Goal: Use online tool/utility: Utilize a website feature to perform a specific function

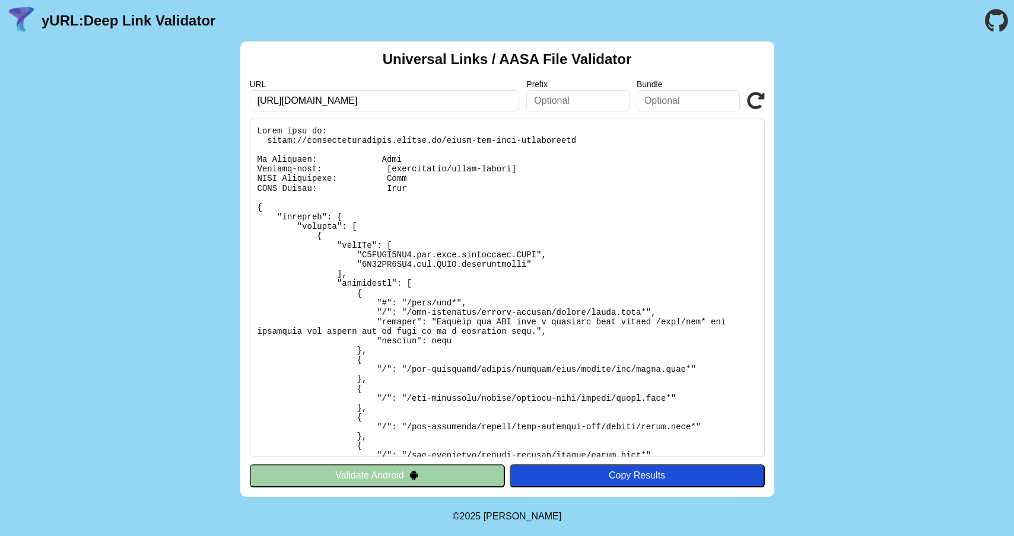
drag, startPoint x: 397, startPoint y: 99, endPoint x: 286, endPoint y: 97, distance: 110.9
click at [286, 97] on input "https://universallinktest.github.io" at bounding box center [385, 100] width 270 height 21
click at [361, 102] on input "https://universallinktest.github.io" at bounding box center [385, 100] width 270 height 21
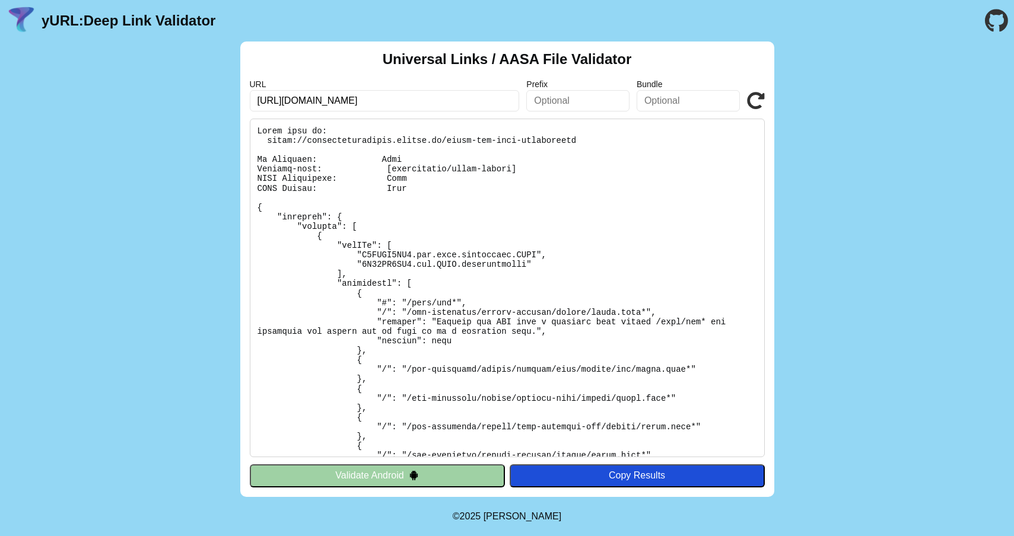
paste input "www.cibconline.cibc.com/"
type input "[URL][DOMAIN_NAME]"
click button "Validate" at bounding box center [0, 0] width 0 height 0
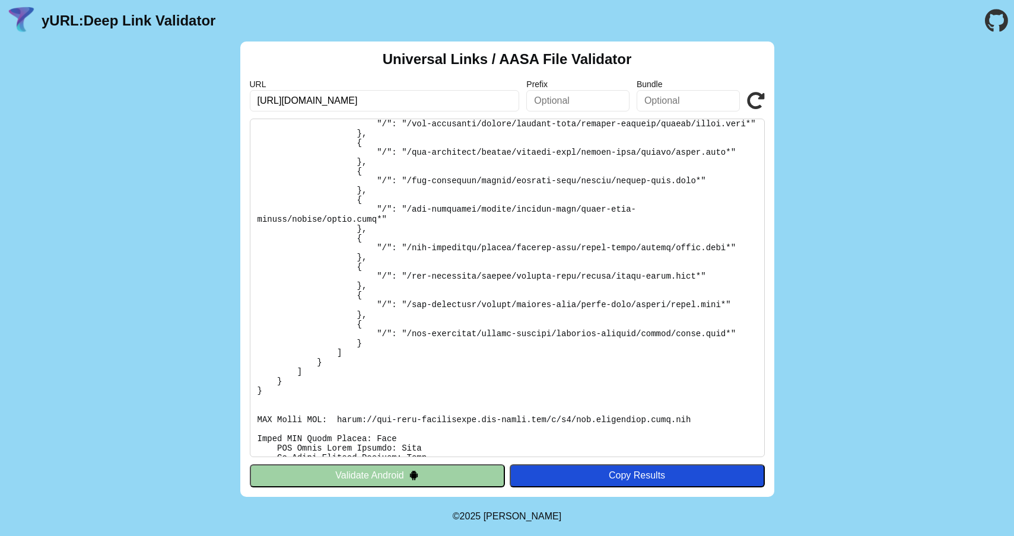
scroll to position [870, 0]
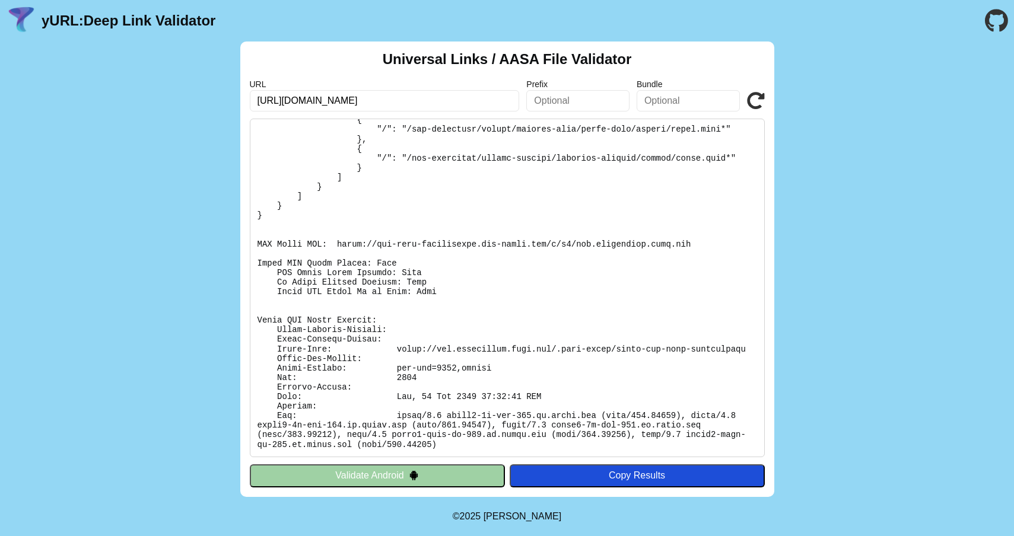
click at [632, 245] on pre at bounding box center [507, 288] width 515 height 339
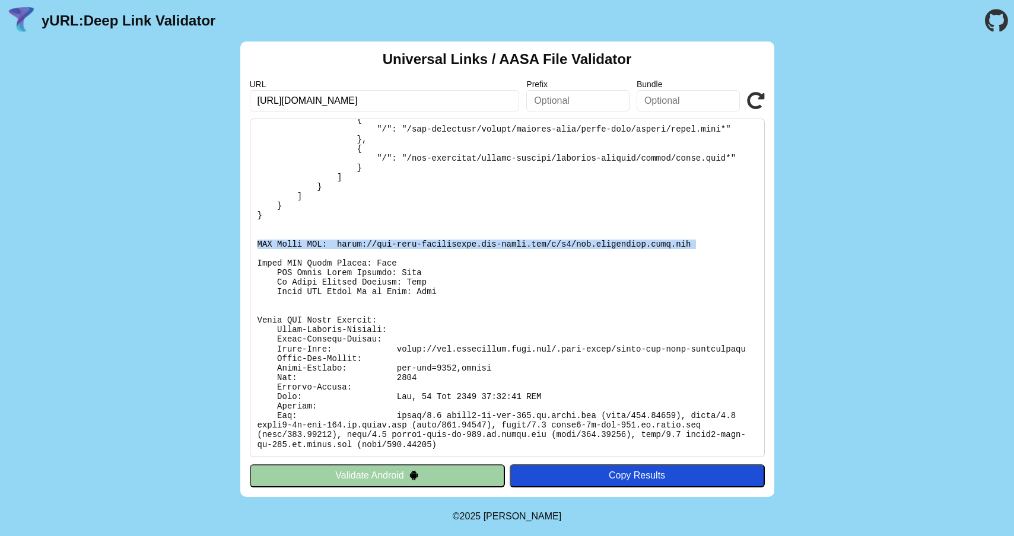
click at [632, 245] on pre at bounding box center [507, 288] width 515 height 339
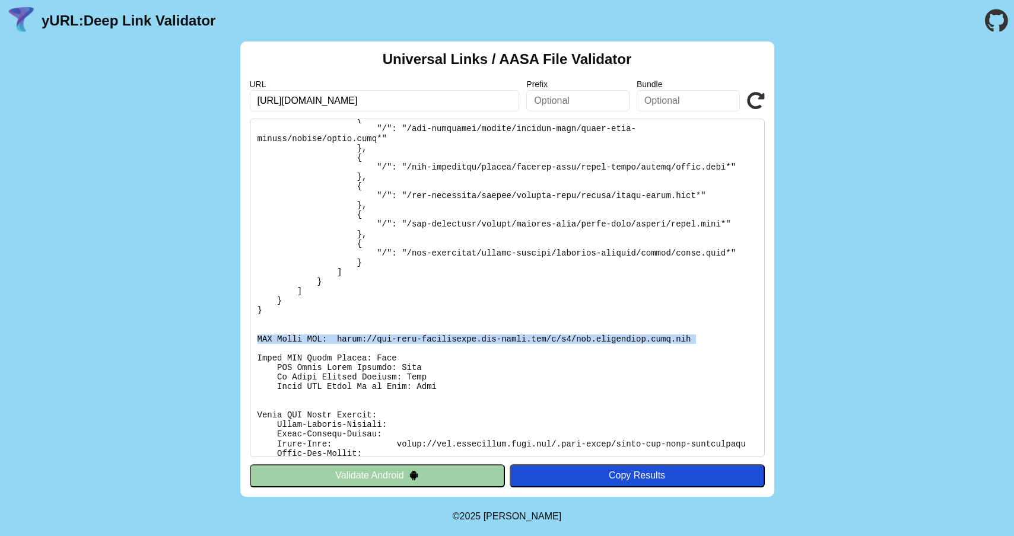
scroll to position [747, 0]
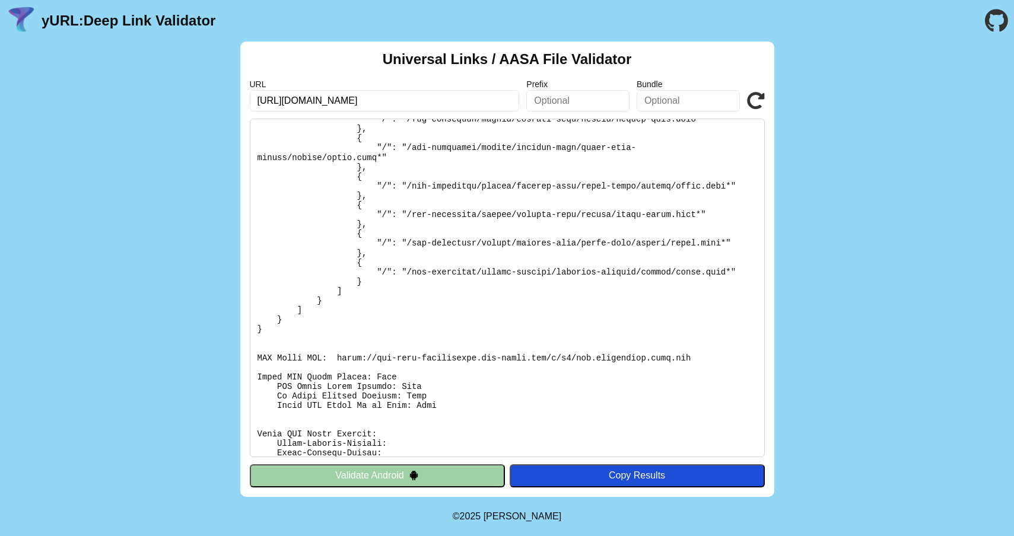
click at [746, 101] on div "URL https://www.cibconline.cibc.com Prefix Bundle Validate" at bounding box center [507, 95] width 515 height 32
click at [755, 100] on icon at bounding box center [756, 101] width 18 height 18
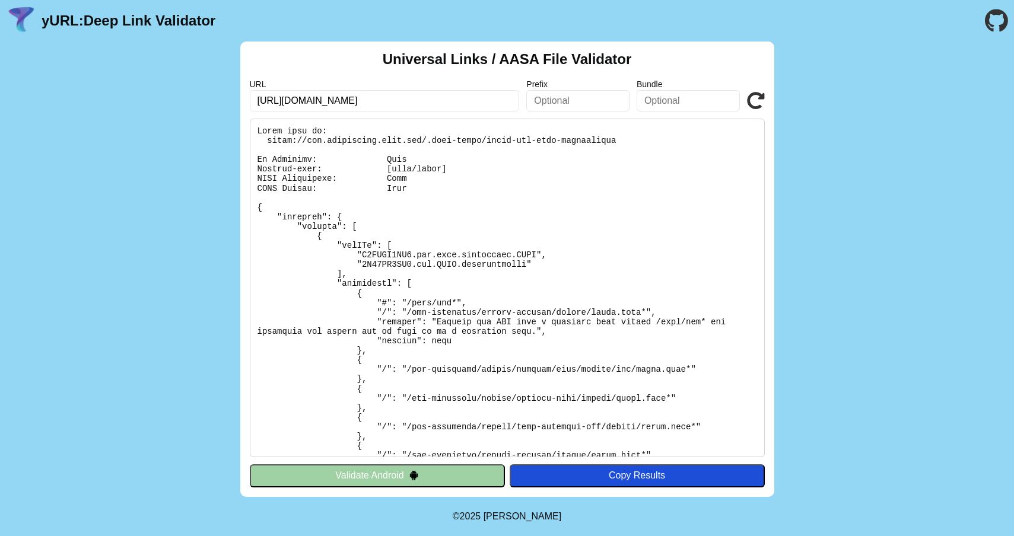
click at [755, 100] on icon at bounding box center [756, 101] width 18 height 18
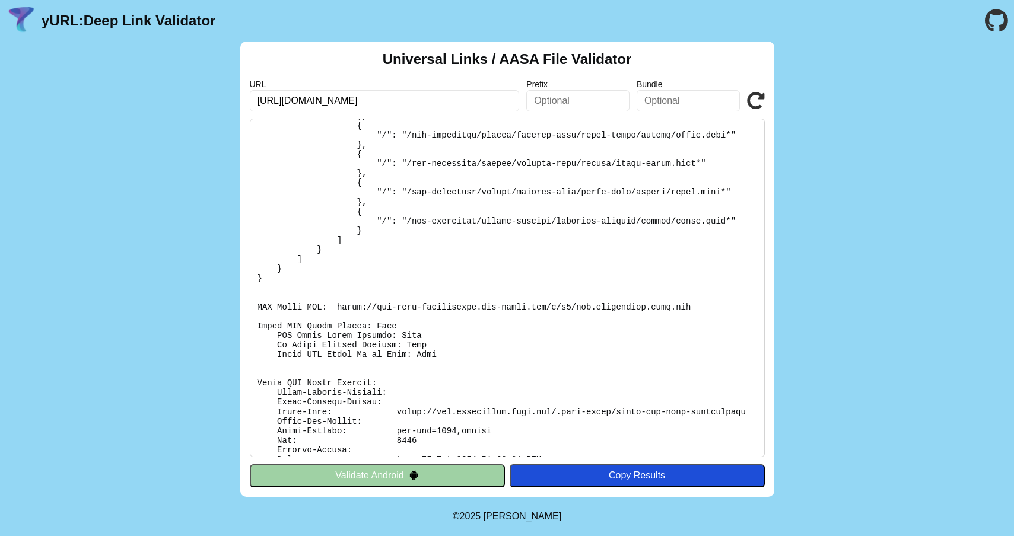
scroll to position [756, 0]
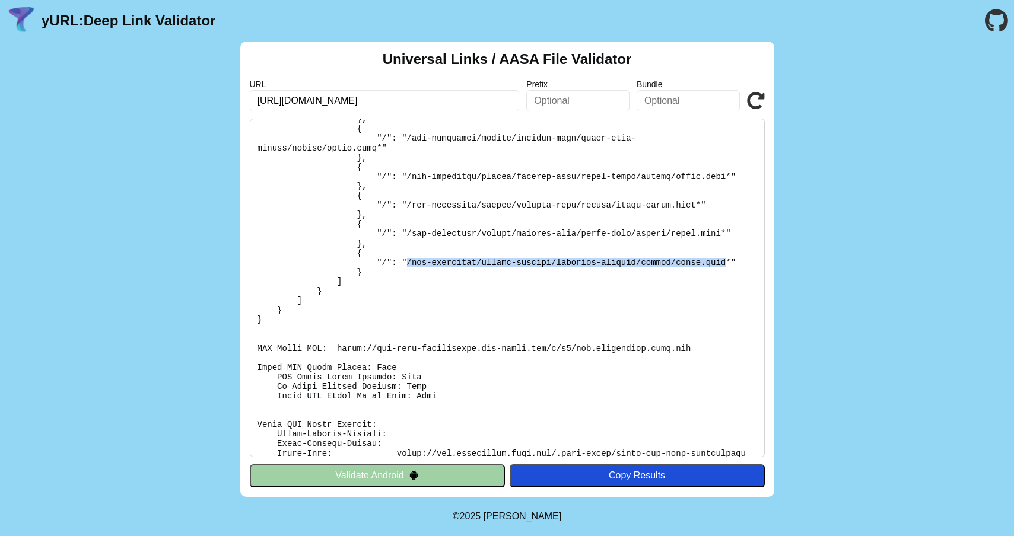
drag, startPoint x: 406, startPoint y: 272, endPoint x: 727, endPoint y: 271, distance: 320.9
click at [727, 271] on pre at bounding box center [507, 288] width 515 height 339
copy pre "/ebm-resources/online-banking/imperial-service/client/index.html"
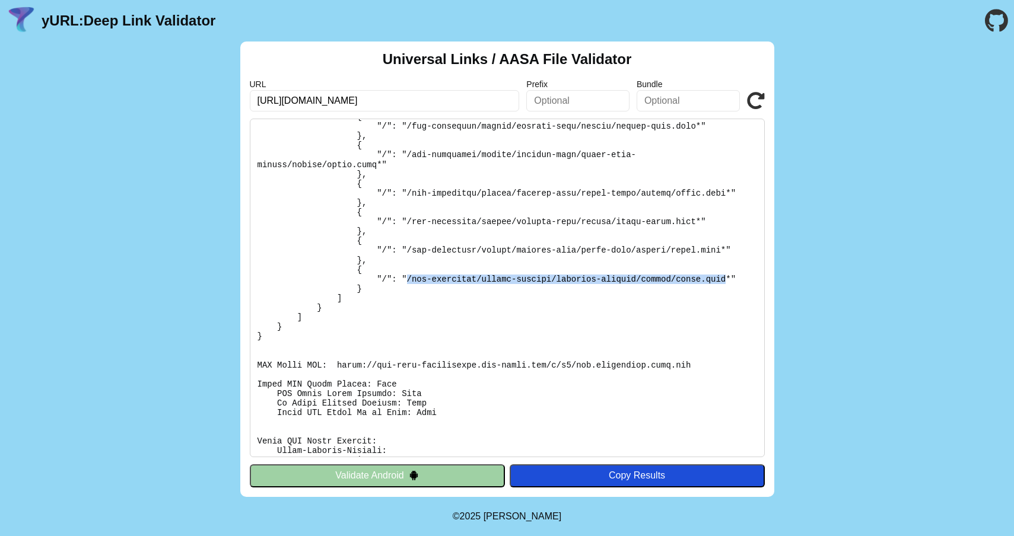
click at [623, 286] on pre at bounding box center [507, 288] width 515 height 339
click at [479, 260] on pre at bounding box center [507, 288] width 515 height 339
click at [512, 273] on pre at bounding box center [507, 288] width 515 height 339
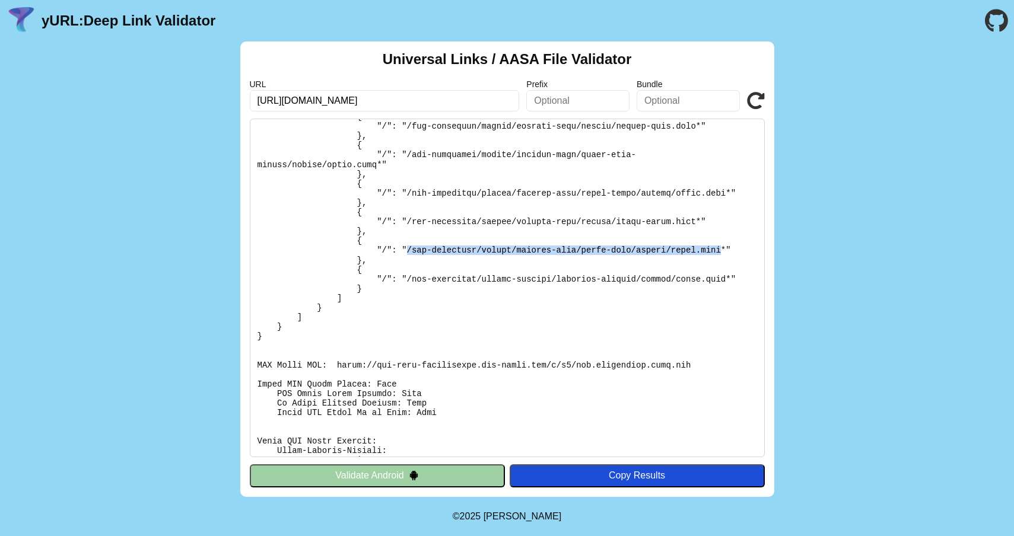
drag, startPoint x: 409, startPoint y: 260, endPoint x: 721, endPoint y: 259, distance: 311.4
click at [721, 259] on pre at bounding box center [507, 288] width 515 height 339
click at [890, 192] on div "Universal Links / AASA File Validator URL https://www.cibconline.cibc.com Prefi…" at bounding box center [507, 270] width 1014 height 456
